Goal: Transaction & Acquisition: Purchase product/service

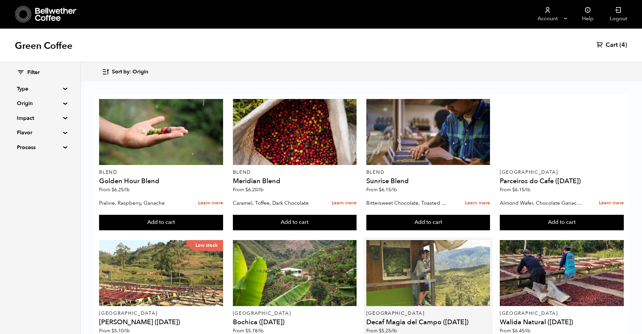
scroll to position [361, 0]
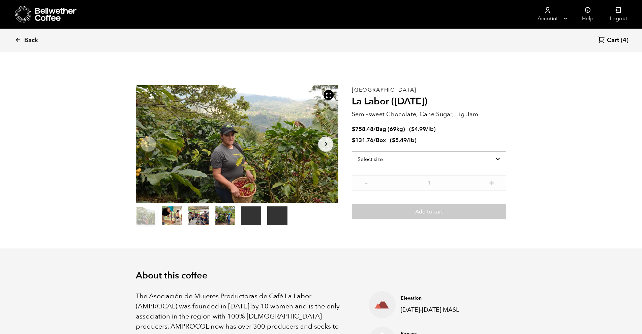
scroll to position [293, 359]
click at [459, 155] on select "Select size Bag (69kg) (152 lbs) Box (24 lbs)" at bounding box center [429, 159] width 154 height 16
select select "bag-2"
click at [16, 39] on icon at bounding box center [18, 40] width 6 height 6
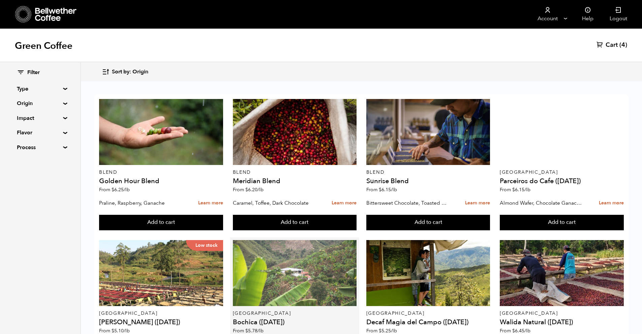
scroll to position [200, 0]
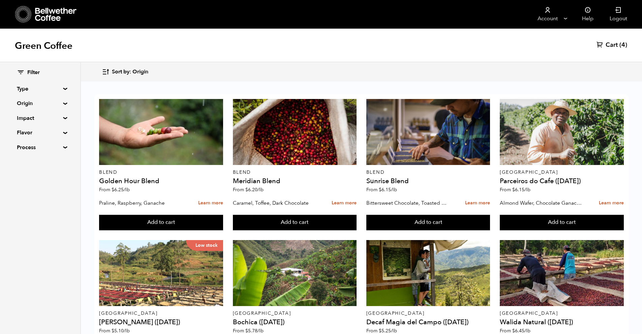
click at [172, 230] on button "Add to cart" at bounding box center [161, 222] width 124 height 15
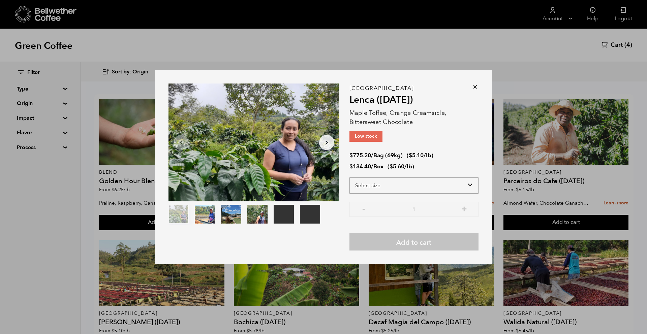
click at [435, 185] on select "Select size Bag (69kg) (152 lbs) Box (24 lbs)" at bounding box center [413, 185] width 129 height 16
select select "bag-2"
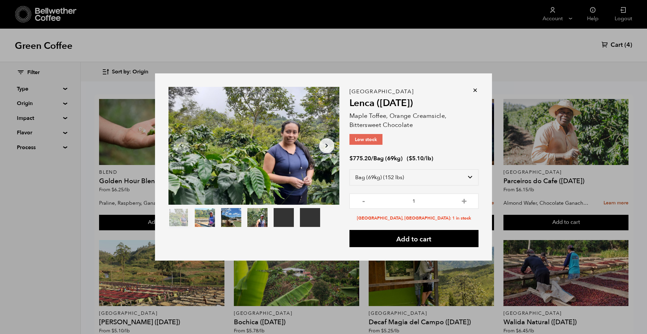
click at [472, 91] on icon at bounding box center [474, 90] width 7 height 7
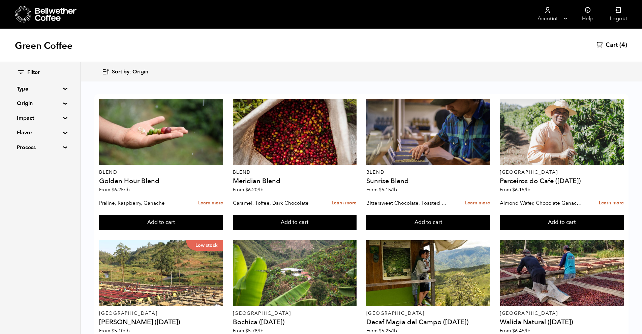
scroll to position [404, 0]
click at [223, 230] on button "Add to cart" at bounding box center [161, 222] width 124 height 15
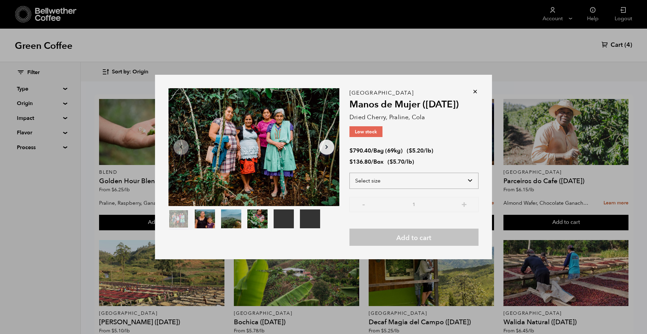
click at [429, 177] on select "Select size Bag (69kg) (152 lbs) Box (24 lbs)" at bounding box center [413, 181] width 129 height 16
select select "bag-2"
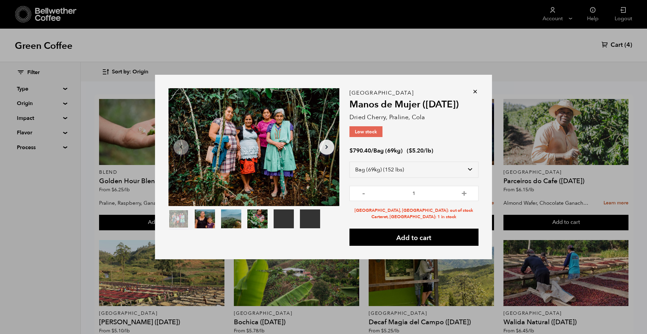
click at [475, 90] on icon at bounding box center [474, 91] width 7 height 7
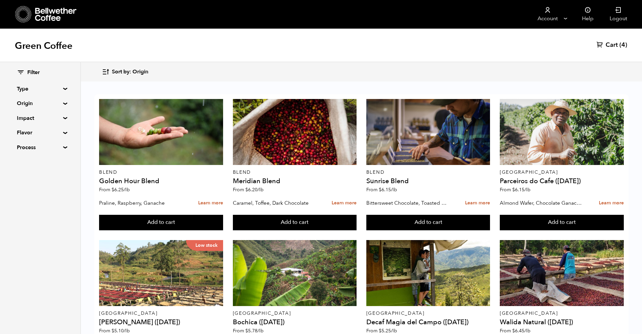
scroll to position [109, 0]
click at [223, 230] on button "Add to cart" at bounding box center [161, 222] width 124 height 15
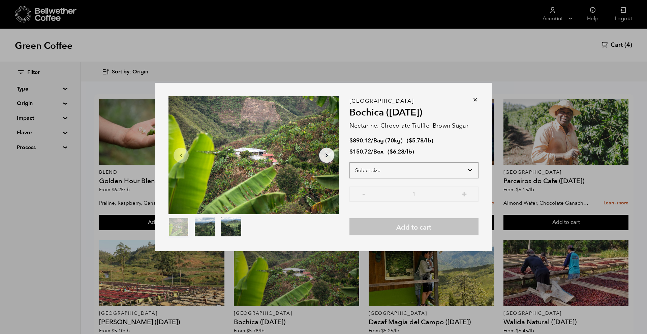
click at [439, 170] on select "Select size Bag (70kg) (154 lbs) Box (24 lbs)" at bounding box center [413, 170] width 129 height 16
select select "bag"
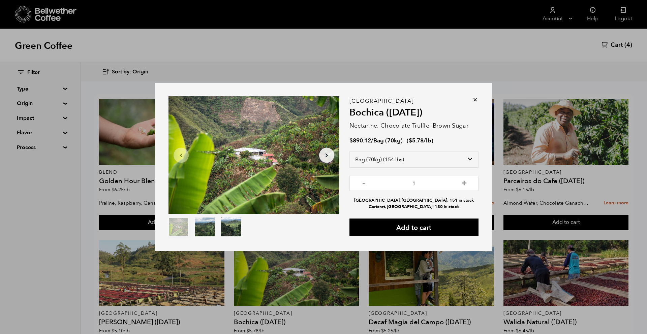
click at [475, 98] on icon at bounding box center [474, 99] width 7 height 7
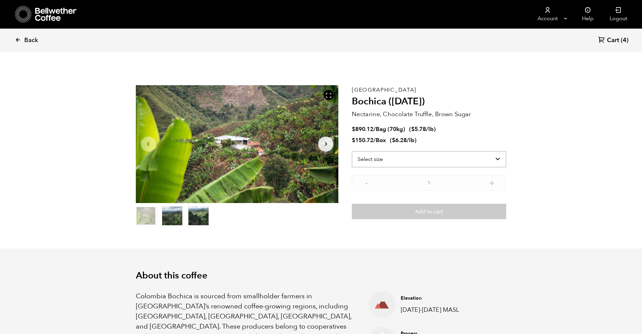
click at [425, 158] on select "Select size Bag (70kg) (154 lbs) Box (24 lbs)" at bounding box center [429, 159] width 154 height 16
select select "bag"
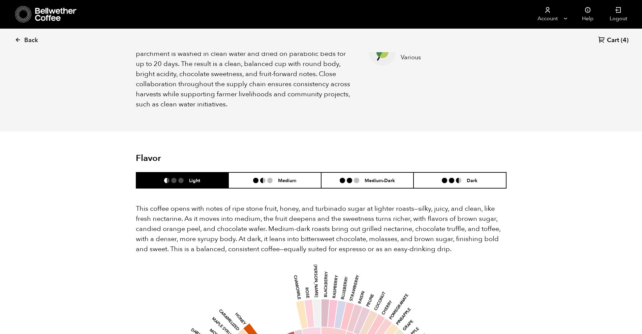
scroll to position [350, 0]
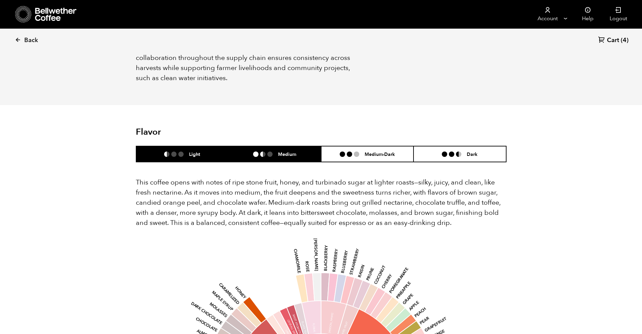
click at [294, 151] on h6 "Medium" at bounding box center [287, 154] width 18 height 6
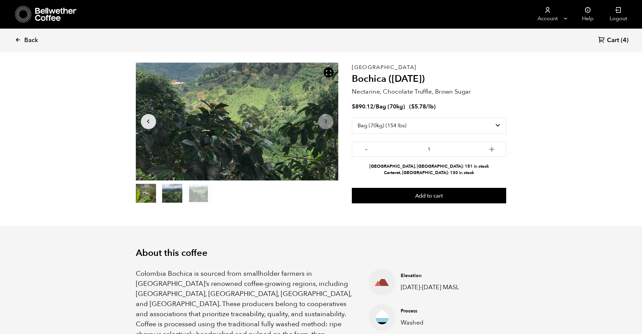
scroll to position [0, 0]
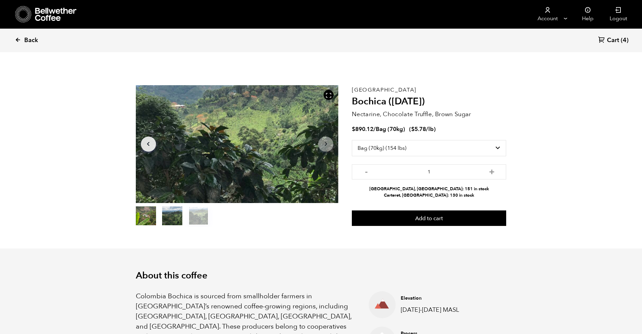
click at [17, 39] on icon at bounding box center [18, 40] width 6 height 6
